Goal: Use online tool/utility: Use online tool/utility

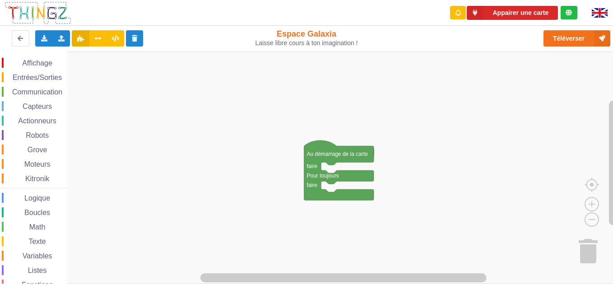
click at [38, 83] on div "Affichage Entrées/Sorties Communication Capteurs Actionneurs Robots Grove Moteu…" at bounding box center [33, 186] width 67 height 256
click at [24, 96] on div "Communication" at bounding box center [34, 92] width 65 height 10
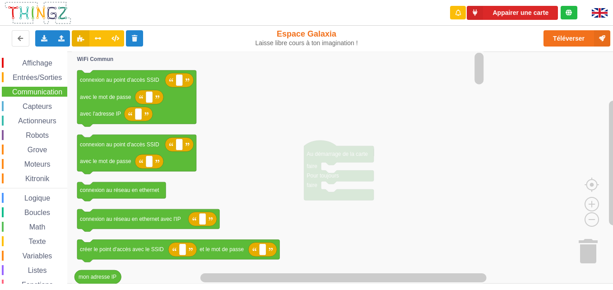
click at [238, 199] on icon "Espace de travail de Blocky" at bounding box center [279, 167] width 414 height 232
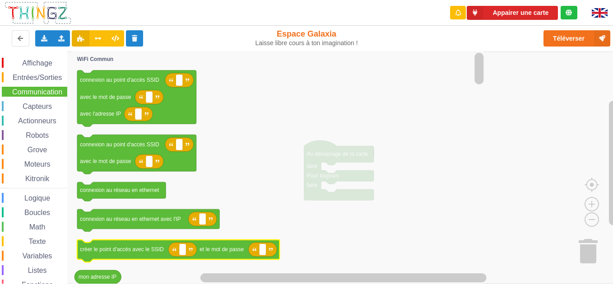
scroll to position [34, 0]
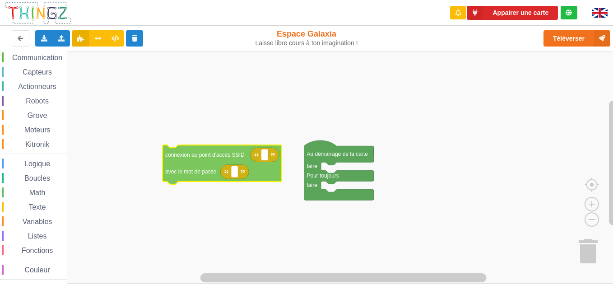
click at [200, 159] on div "Affichage Entrées/Sorties Communication Capteurs Actionneurs Robots Grove Moteu…" at bounding box center [309, 167] width 619 height 232
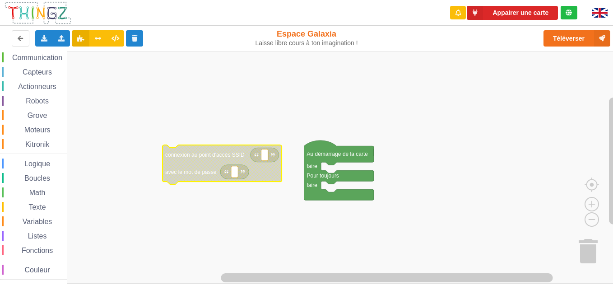
click at [22, 112] on span "Espace de travail de Blocky" at bounding box center [22, 115] width 7 height 7
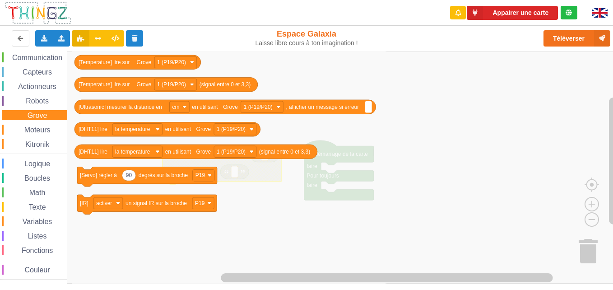
click at [28, 129] on span "Moteurs" at bounding box center [37, 130] width 29 height 8
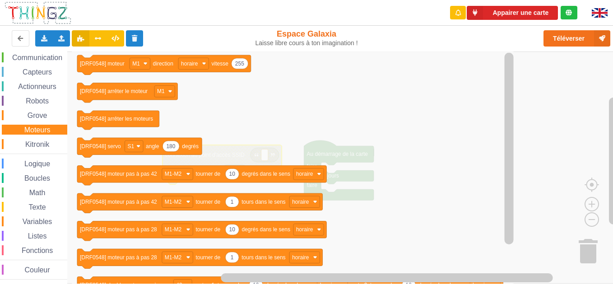
click at [26, 152] on div "Affichage Entrées/Sorties Communication Capteurs Actionneurs Robots Grove Moteu…" at bounding box center [33, 151] width 67 height 256
click at [27, 148] on div "Kitronik" at bounding box center [34, 144] width 65 height 10
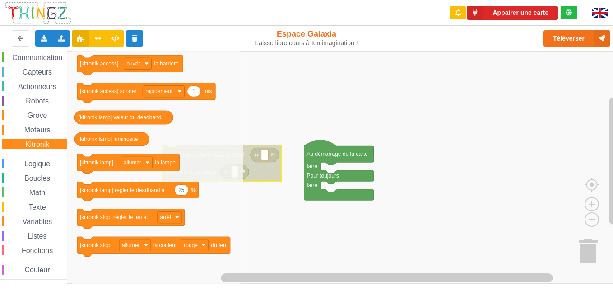
click at [48, 77] on div "Affichage Entrées/Sorties Communication Capteurs Actionneurs Robots Grove Moteu…" at bounding box center [33, 151] width 67 height 256
click at [40, 86] on span "Actionneurs" at bounding box center [37, 87] width 41 height 8
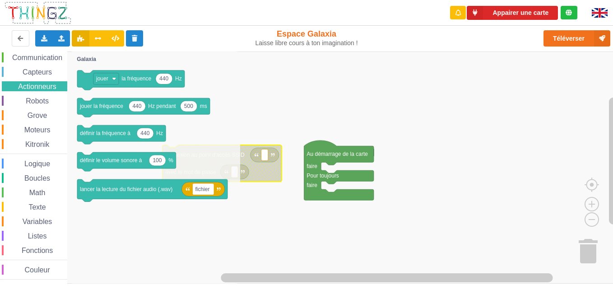
click at [19, 169] on div "Affichage Entrées/Sorties Communication Capteurs Actionneurs Robots Grove Moteu…" at bounding box center [33, 151] width 67 height 256
click at [0, 139] on html "Appairer une carte Exporter l'assemblage de blocs Exporter l'assemblage de bloc…" at bounding box center [306, 145] width 613 height 290
click at [64, 76] on div "Capteurs" at bounding box center [34, 72] width 65 height 10
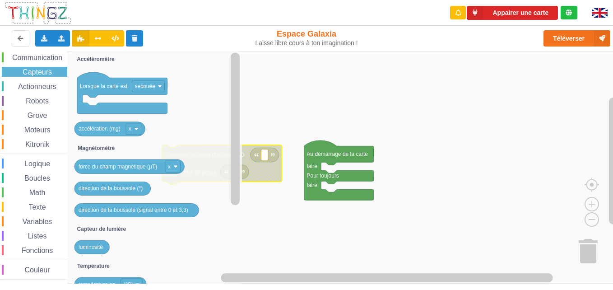
click at [32, 53] on div "Communication" at bounding box center [34, 57] width 65 height 10
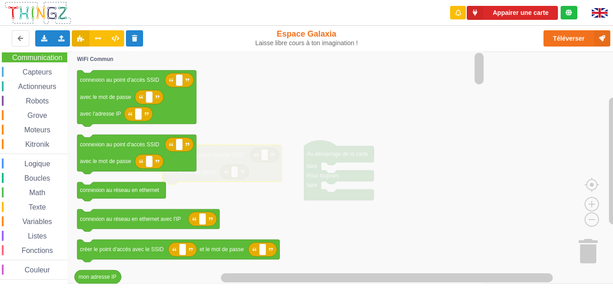
click at [442, 220] on icon "Espace de travail de Blocky" at bounding box center [279, 167] width 414 height 232
click at [17, 46] on button at bounding box center [21, 38] width 18 height 16
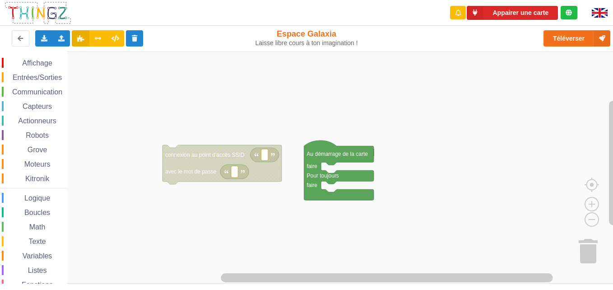
click at [26, 96] on div "Communication" at bounding box center [34, 92] width 65 height 10
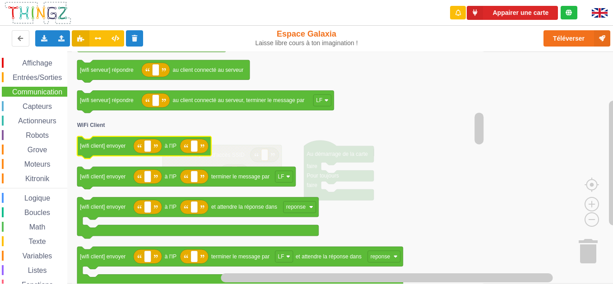
click at [179, 157] on rect "Espace de travail de Blocky" at bounding box center [144, 147] width 134 height 23
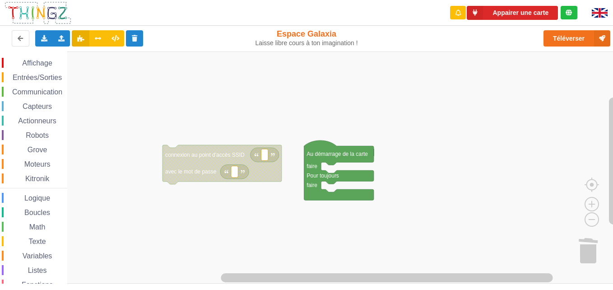
click at [58, 96] on div "Communication" at bounding box center [34, 92] width 65 height 10
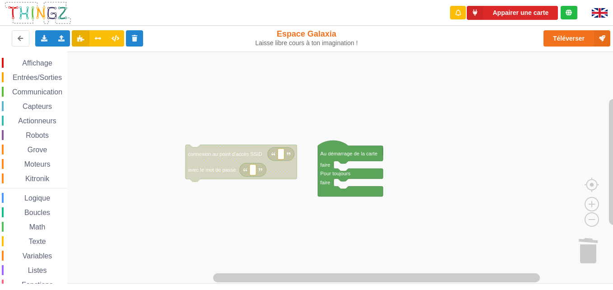
drag, startPoint x: 54, startPoint y: 85, endPoint x: 57, endPoint y: 89, distance: 4.8
click at [57, 89] on div "Affichage Entrées/Sorties Communication Capteurs Actionneurs Robots Grove Moteu…" at bounding box center [33, 186] width 67 height 256
click at [57, 89] on span "Communication" at bounding box center [37, 92] width 53 height 8
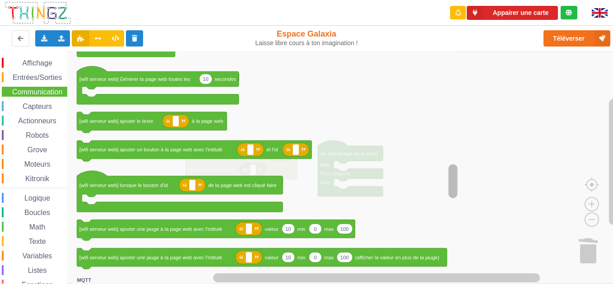
click at [467, 191] on div "Affichage Entrées/Sorties Communication Capteurs Actionneurs Robots Grove Moteu…" at bounding box center [309, 167] width 619 height 232
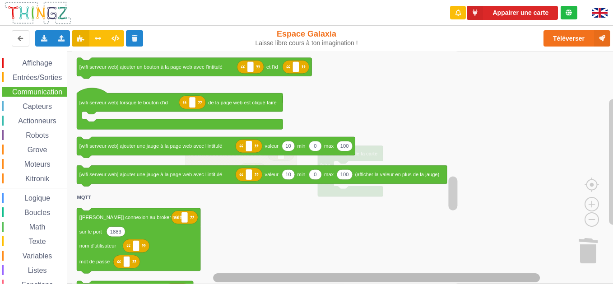
drag, startPoint x: 454, startPoint y: 196, endPoint x: 459, endPoint y: 280, distance: 84.2
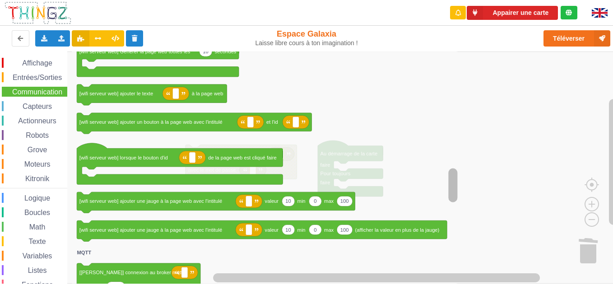
click at [399, 144] on div "Affichage Entrées/Sorties Communication Capteurs Actionneurs Robots Grove Moteu…" at bounding box center [309, 167] width 619 height 232
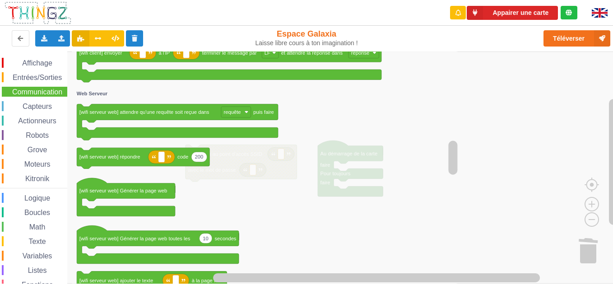
drag, startPoint x: 451, startPoint y: 164, endPoint x: 461, endPoint y: 124, distance: 41.7
drag, startPoint x: 455, startPoint y: 155, endPoint x: 433, endPoint y: 108, distance: 51.5
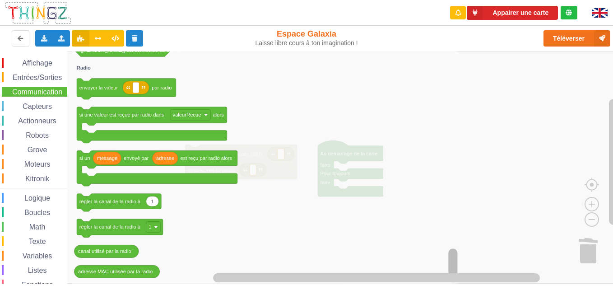
click at [468, 289] on html "Appairer une carte Exporter l'assemblage de blocs Exporter l'assemblage de bloc…" at bounding box center [306, 145] width 613 height 290
drag, startPoint x: 451, startPoint y: 265, endPoint x: 425, endPoint y: 186, distance: 83.1
drag, startPoint x: 449, startPoint y: 254, endPoint x: 444, endPoint y: 209, distance: 45.5
drag, startPoint x: 451, startPoint y: 267, endPoint x: 431, endPoint y: 202, distance: 68.1
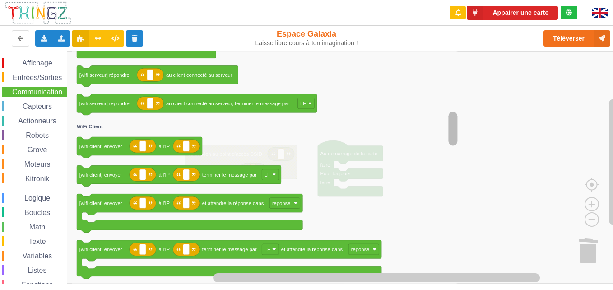
click at [433, 133] on div "Affichage Entrées/Sorties Communication Capteurs Actionneurs Robots Grove Moteu…" at bounding box center [309, 167] width 619 height 232
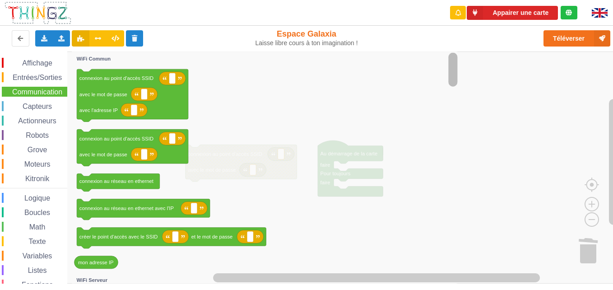
click at [447, 43] on div "Appairer une carte Exporter l'assemblage de blocs Exporter l'assemblage de bloc…" at bounding box center [307, 139] width 626 height 290
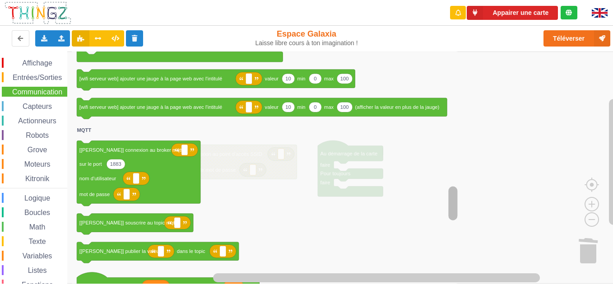
click at [440, 218] on div "Affichage Entrées/Sorties Communication Capteurs Actionneurs Robots Grove Moteu…" at bounding box center [309, 167] width 619 height 232
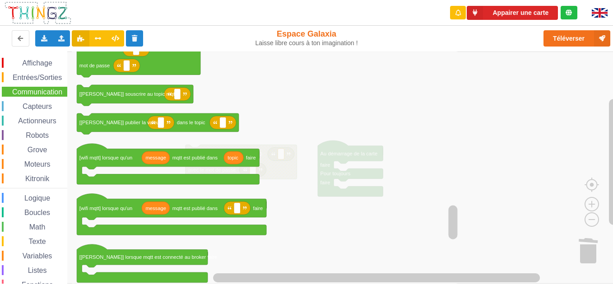
click at [36, 238] on span "Texte" at bounding box center [37, 241] width 20 height 8
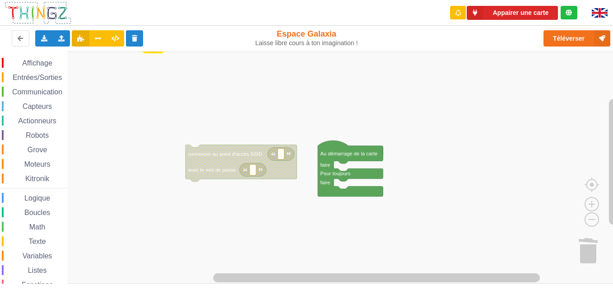
click at [173, 51] on div "Affichage Entrées/Sorties Communication Capteurs Actionneurs Robots Grove Moteu…" at bounding box center [309, 167] width 619 height 232
click at [163, 74] on div "Affichage Entrées/Sorties Communication Capteurs Actionneurs Robots Grove Moteu…" at bounding box center [309, 167] width 619 height 232
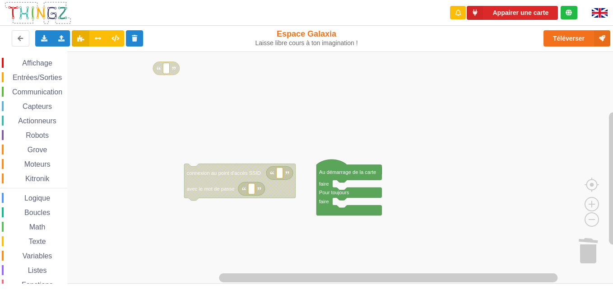
click at [196, 112] on div "Affichage Entrées/Sorties Communication Capteurs Actionneurs Robots Grove Moteu…" at bounding box center [309, 167] width 619 height 232
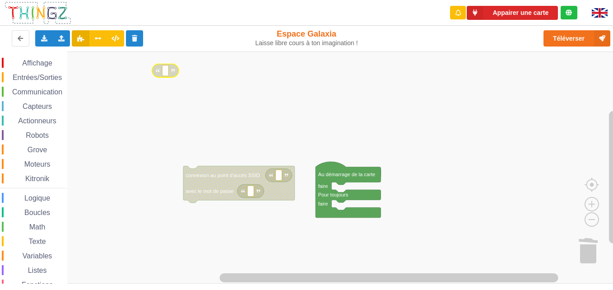
click at [165, 73] on text "Espace de travail de Blocky" at bounding box center [165, 70] width 1 height 5
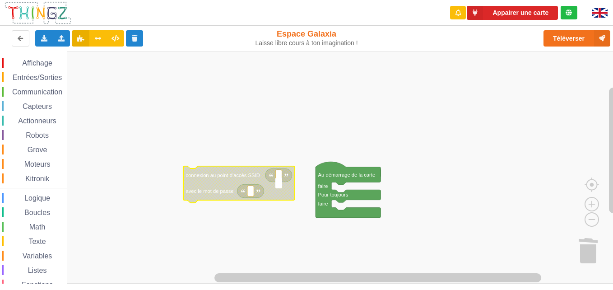
type input "T"
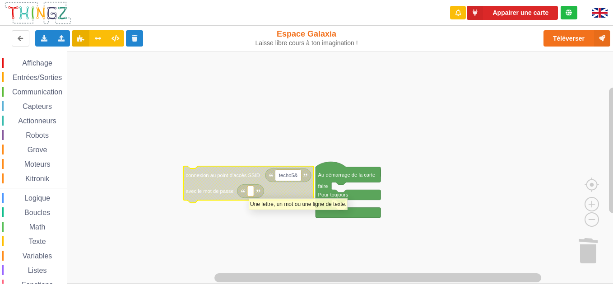
type input "techo5"
click at [250, 192] on text "Espace de travail de Blocky" at bounding box center [250, 190] width 1 height 5
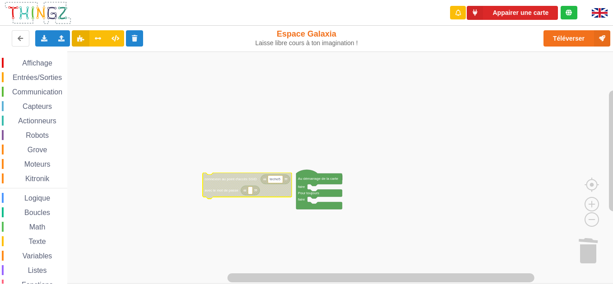
click at [248, 192] on icon "Espace de travail de Blocky" at bounding box center [250, 190] width 19 height 9
click at [250, 192] on text "Espace de travail de Blocky" at bounding box center [250, 190] width 1 height 4
type input "1234567890"
click at [278, 179] on text "techo5" at bounding box center [275, 179] width 11 height 4
type input "a"
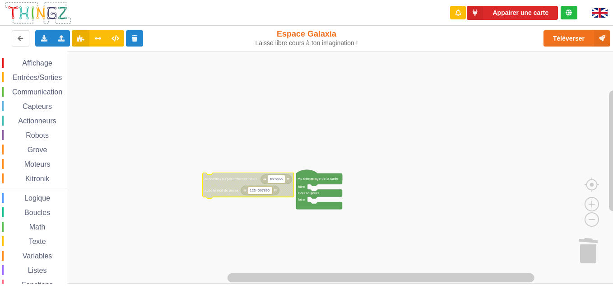
type input "technoa5"
click at [308, 135] on rect "Espace de travail de Blocky" at bounding box center [309, 167] width 619 height 232
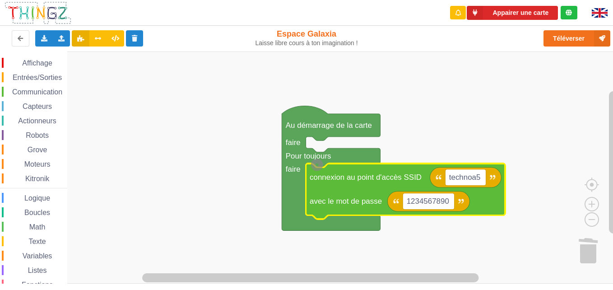
click at [352, 173] on text "connexion au point d'accès SSID" at bounding box center [366, 177] width 112 height 9
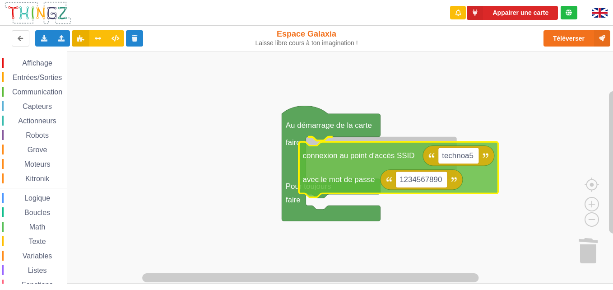
click at [345, 151] on text "connexion au point d'accès SSID" at bounding box center [359, 155] width 112 height 9
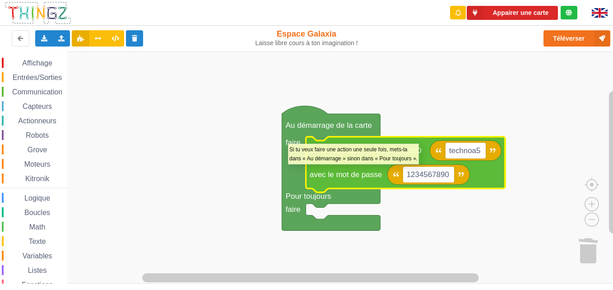
click at [494, 257] on rect "Espace de travail de Blocky" at bounding box center [309, 167] width 619 height 232
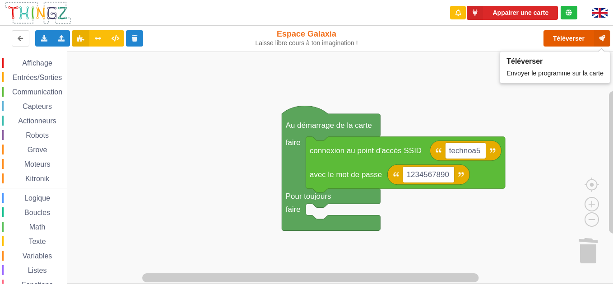
click at [565, 37] on button "Téléverser" at bounding box center [577, 38] width 67 height 16
